Goal: Complete application form

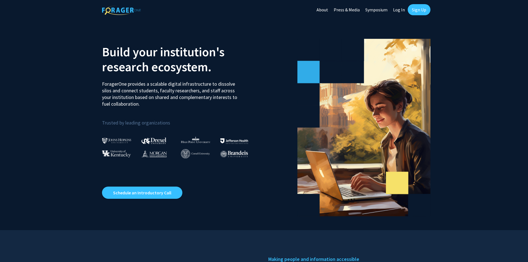
click at [399, 9] on link "Log In" at bounding box center [398, 9] width 17 height 19
select select
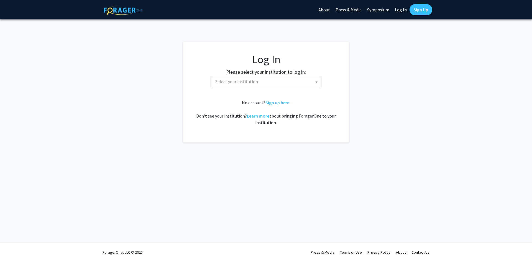
click at [276, 79] on span "Select your institution" at bounding box center [267, 81] width 108 height 11
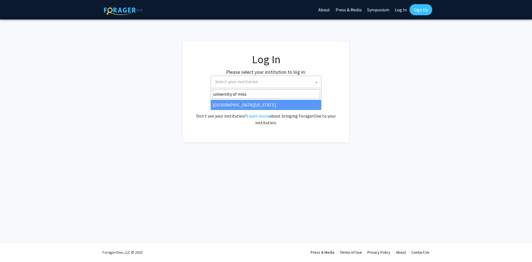
type input "university of miss"
select select "33"
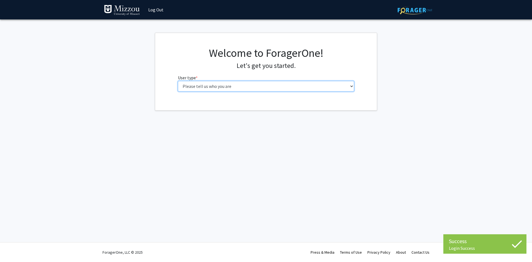
click at [351, 86] on select "Please tell us who you are Undergraduate Student Master's Student Doctoral Cand…" at bounding box center [266, 86] width 176 height 11
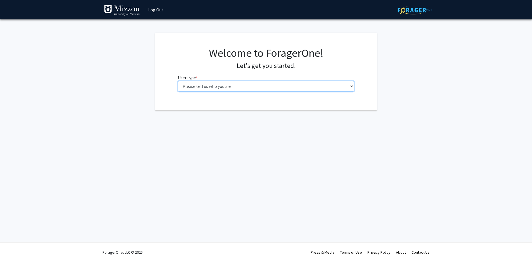
select select "5: faculty"
click at [178, 81] on select "Please tell us who you are Undergraduate Student Master's Student Doctoral Cand…" at bounding box center [266, 86] width 176 height 11
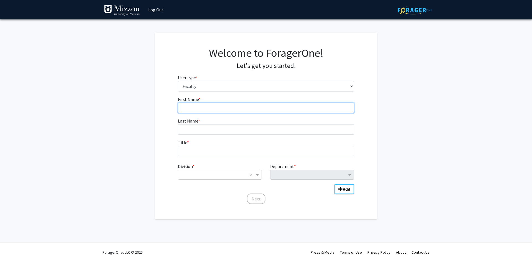
click at [199, 106] on input "First Name * required" at bounding box center [266, 107] width 176 height 11
type input "Jessica"
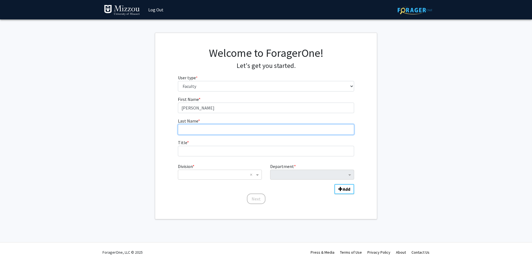
type input "Hosey"
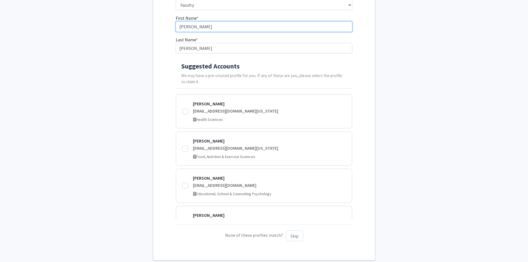
scroll to position [83, 0]
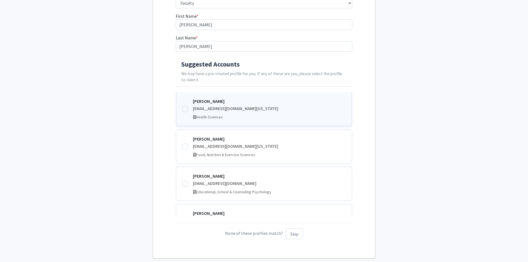
click at [184, 110] on div at bounding box center [185, 109] width 7 height 7
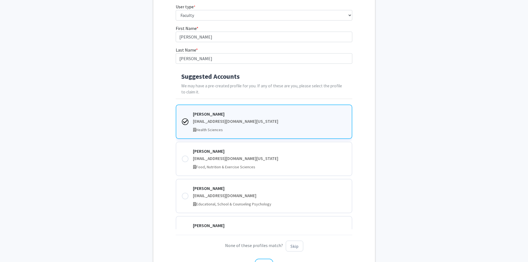
scroll to position [125, 0]
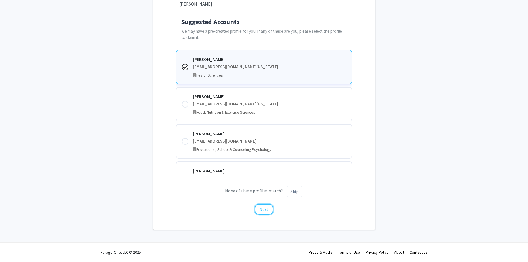
click at [263, 210] on button "Next" at bounding box center [264, 209] width 19 height 11
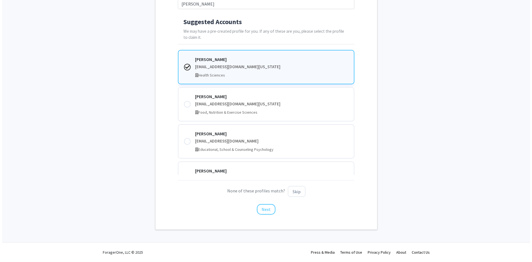
scroll to position [0, 0]
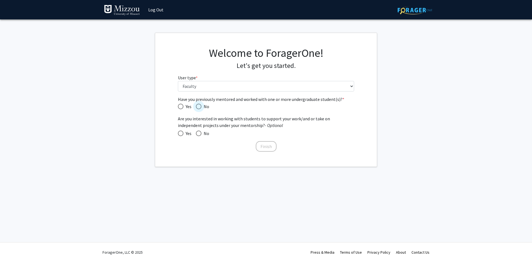
click at [201, 107] on span "Have you previously mentored and worked with one or more undergraduate student(…" at bounding box center [199, 107] width 6 height 6
click at [201, 107] on input "No" at bounding box center [199, 107] width 6 height 6
radio input "true"
drag, startPoint x: 199, startPoint y: 133, endPoint x: 202, endPoint y: 132, distance: 3.1
click at [199, 133] on span at bounding box center [199, 133] width 6 height 6
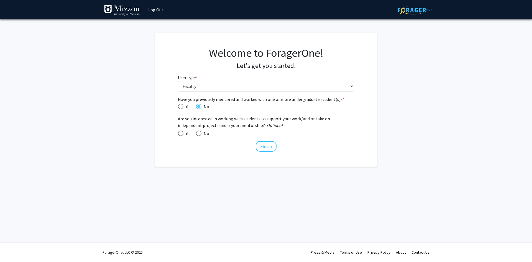
click at [199, 133] on input "No" at bounding box center [199, 133] width 6 height 6
radio input "true"
click at [269, 146] on button "Finish" at bounding box center [266, 146] width 21 height 11
